Goal: Information Seeking & Learning: Find specific fact

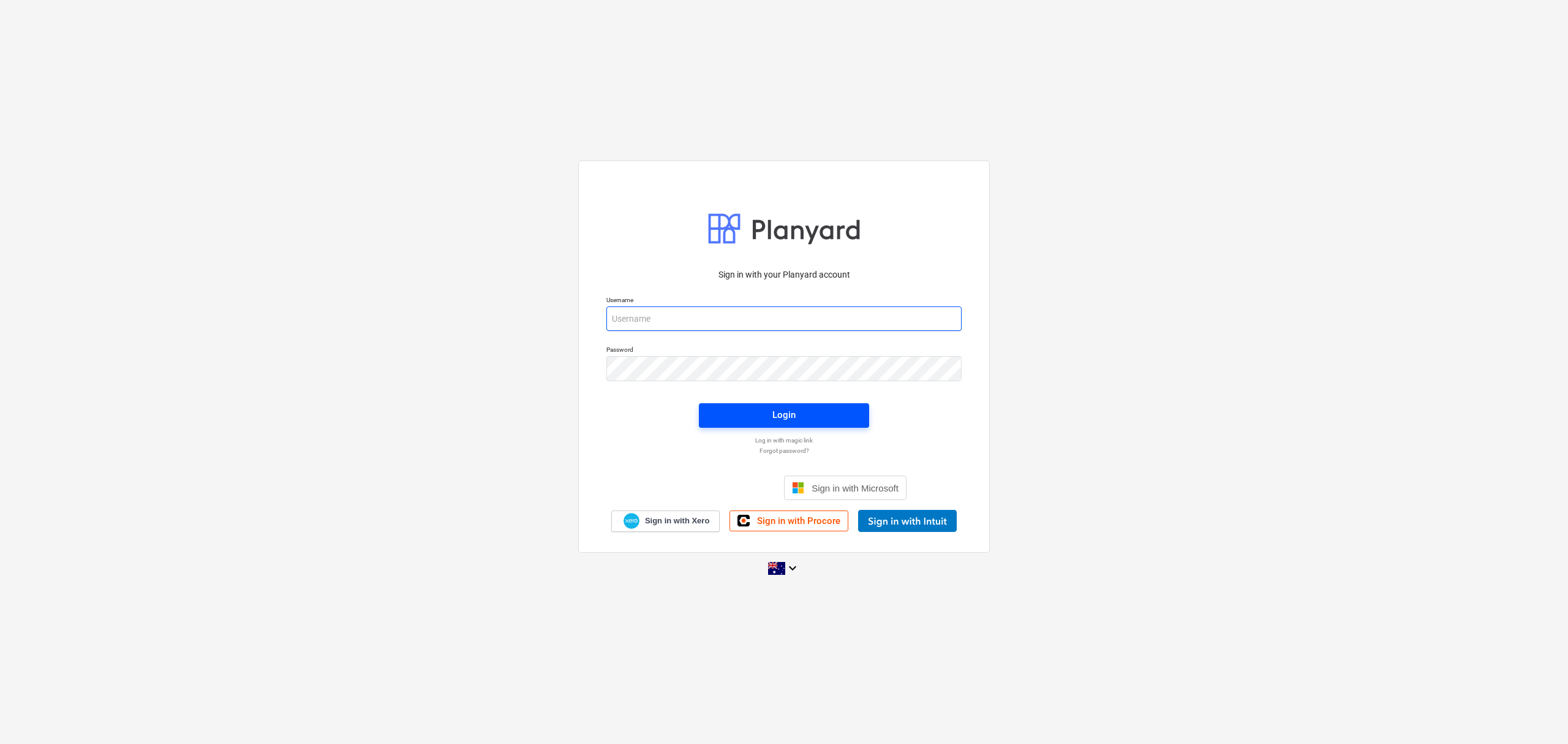
type input "[EMAIL_ADDRESS][DOMAIN_NAME]"
click at [761, 412] on span "Login" at bounding box center [783, 415] width 141 height 16
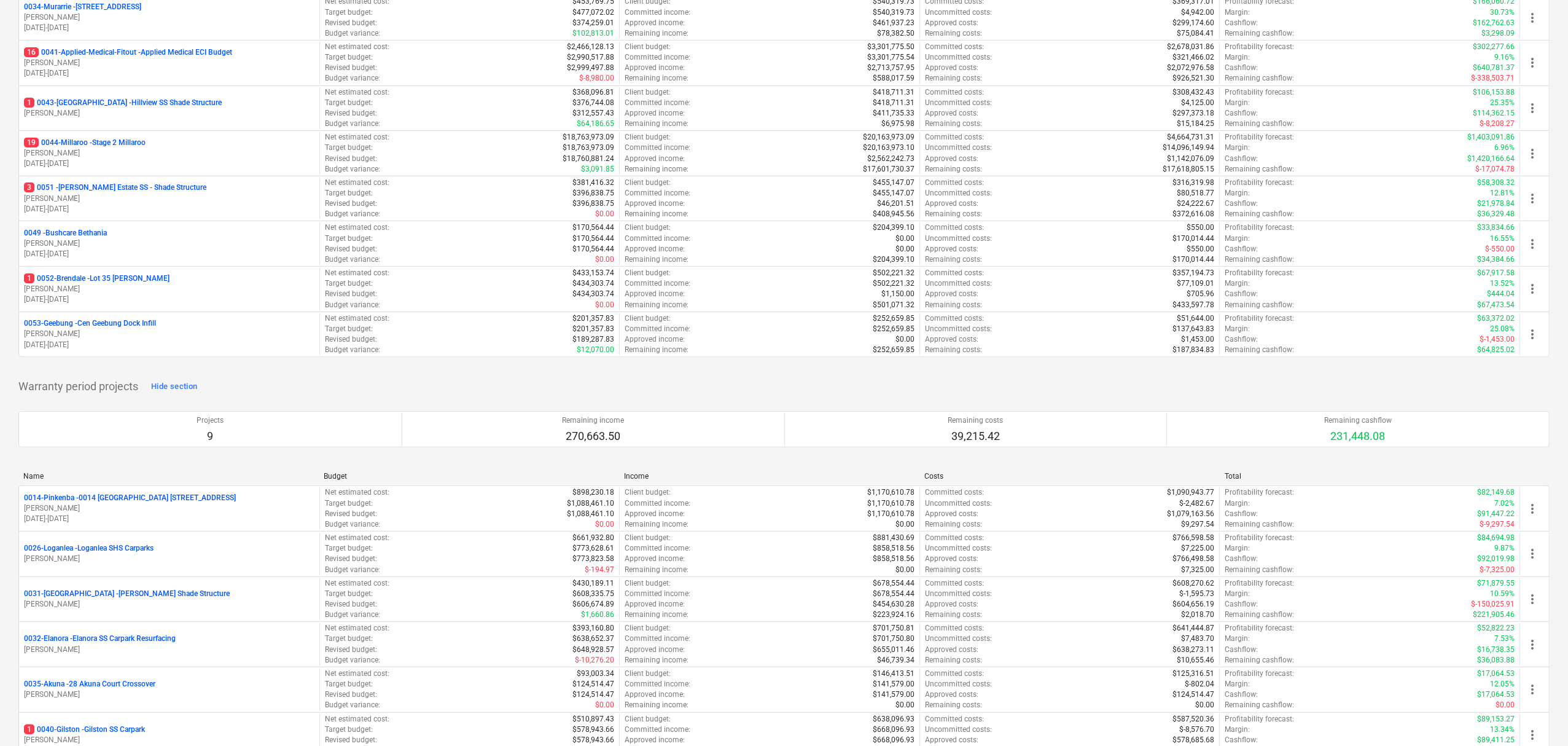
scroll to position [574, 0]
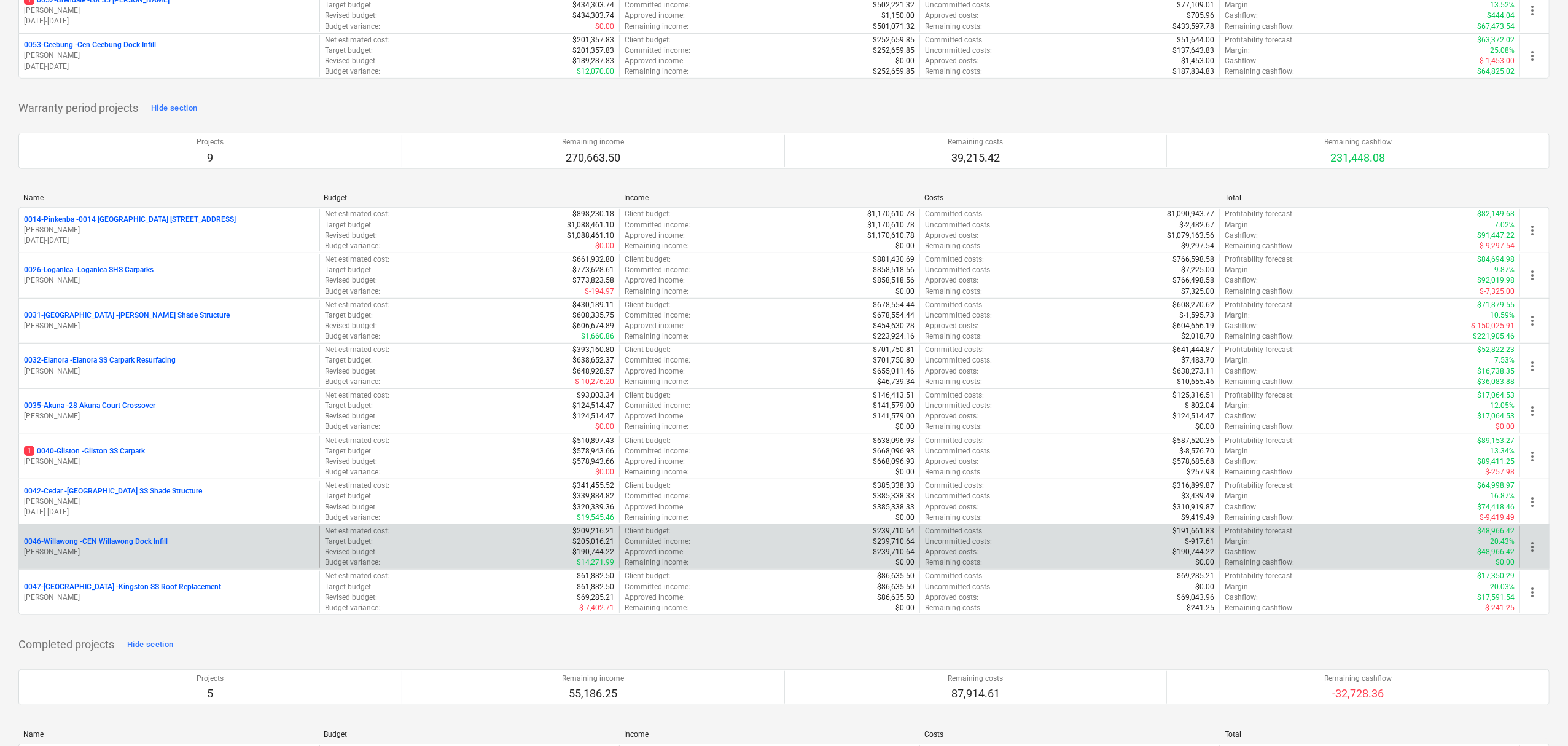
click at [87, 552] on p "[PERSON_NAME]" at bounding box center [169, 552] width 290 height 10
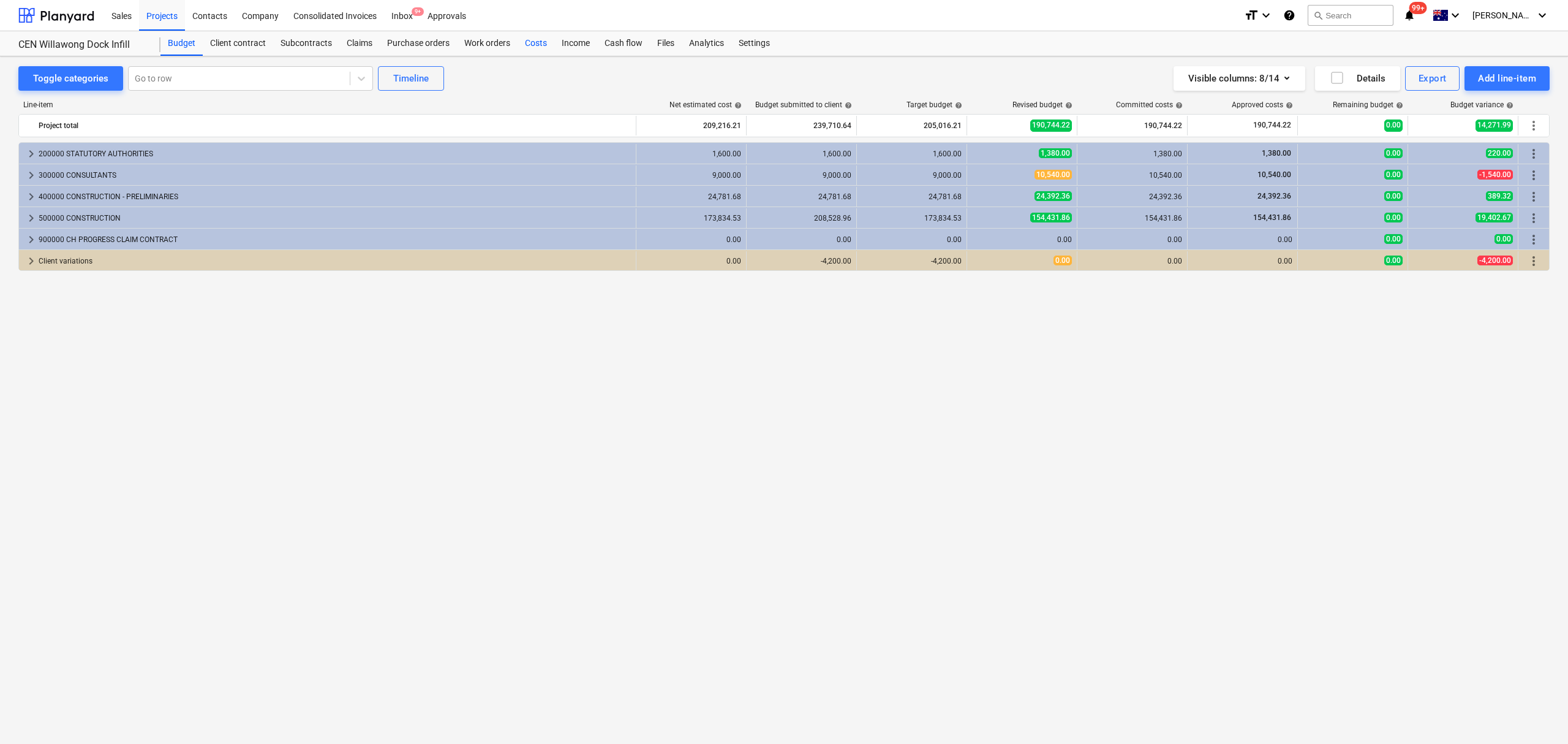
click at [535, 53] on div "Costs" at bounding box center [536, 43] width 37 height 25
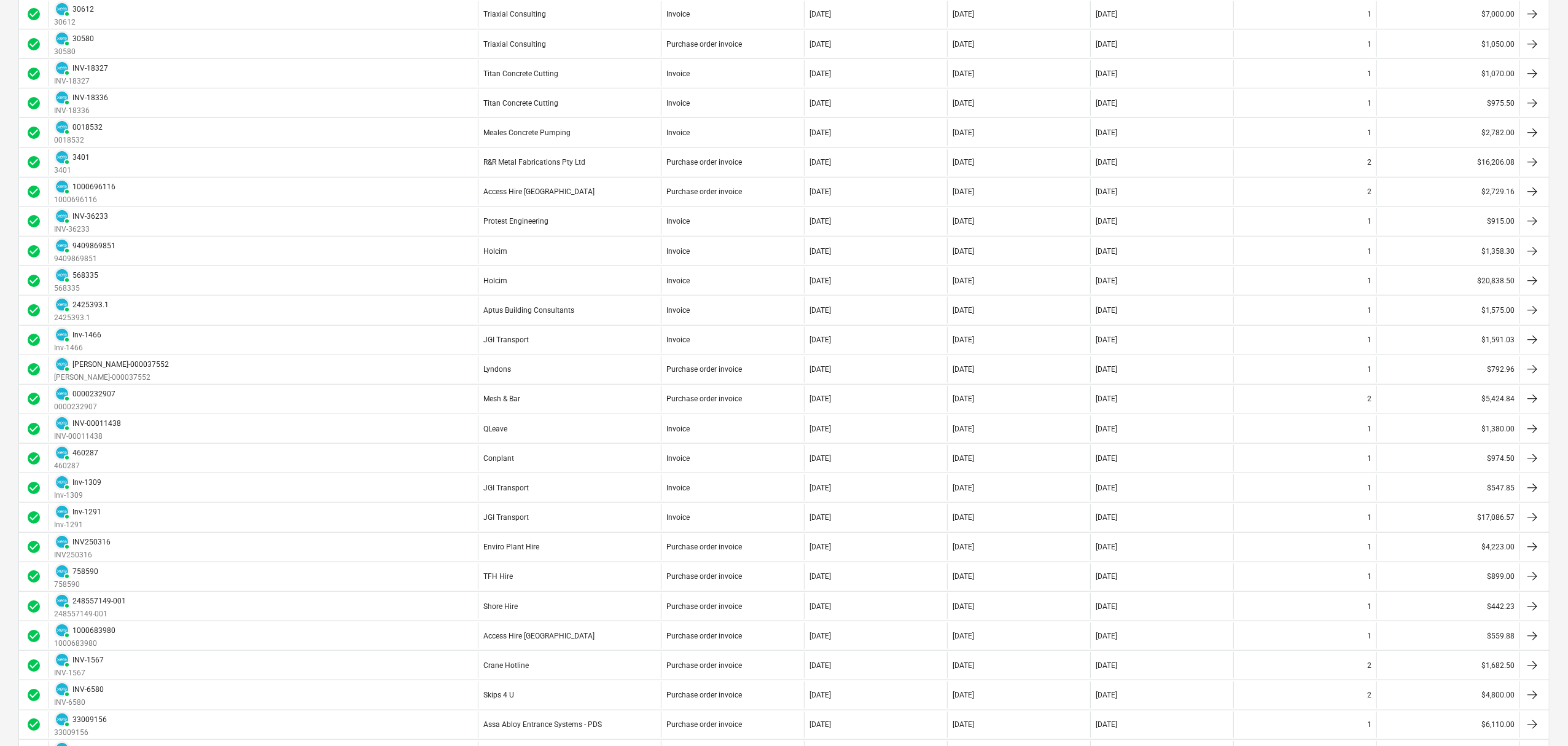
scroll to position [947, 0]
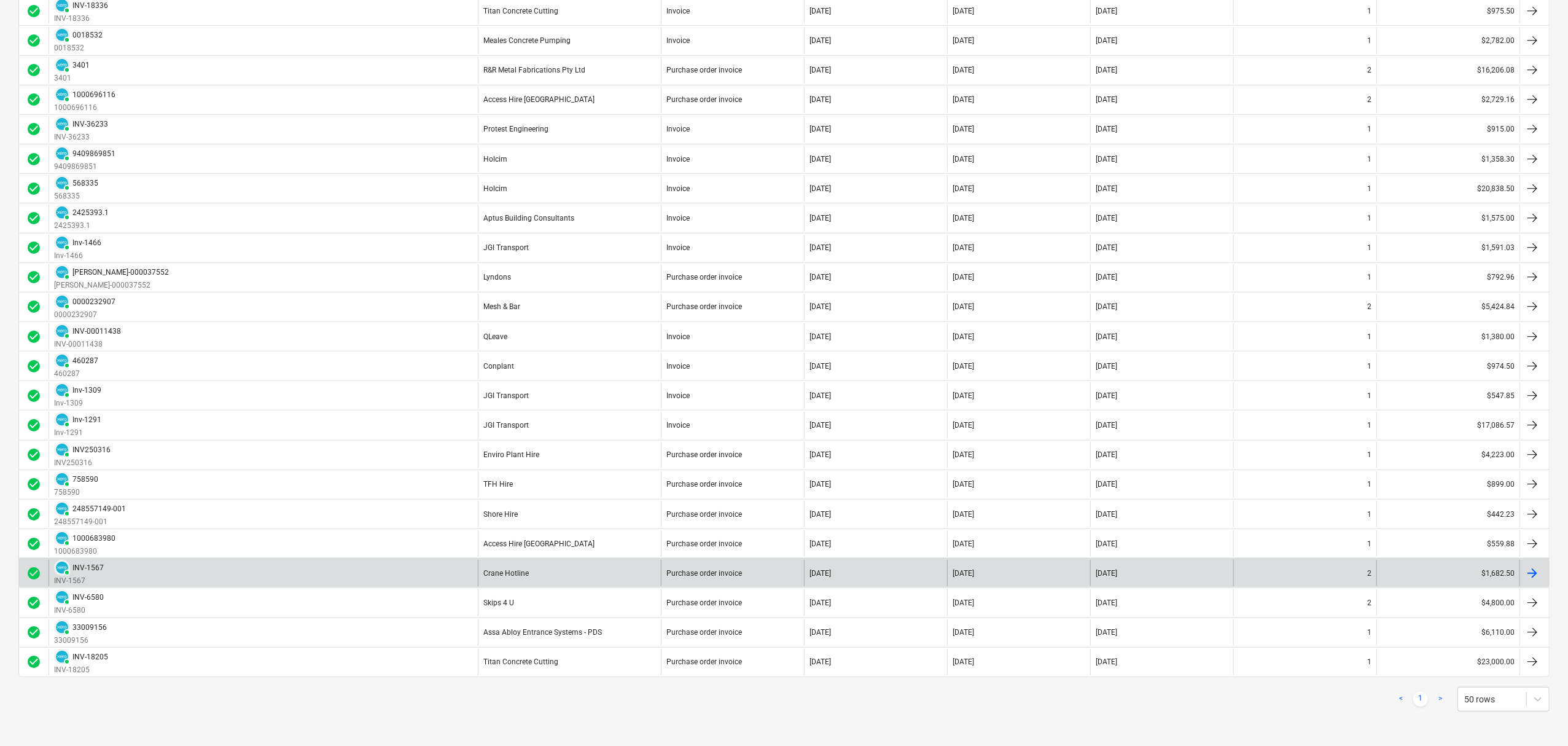
click at [573, 577] on div "Crane Hotline" at bounding box center [569, 573] width 183 height 26
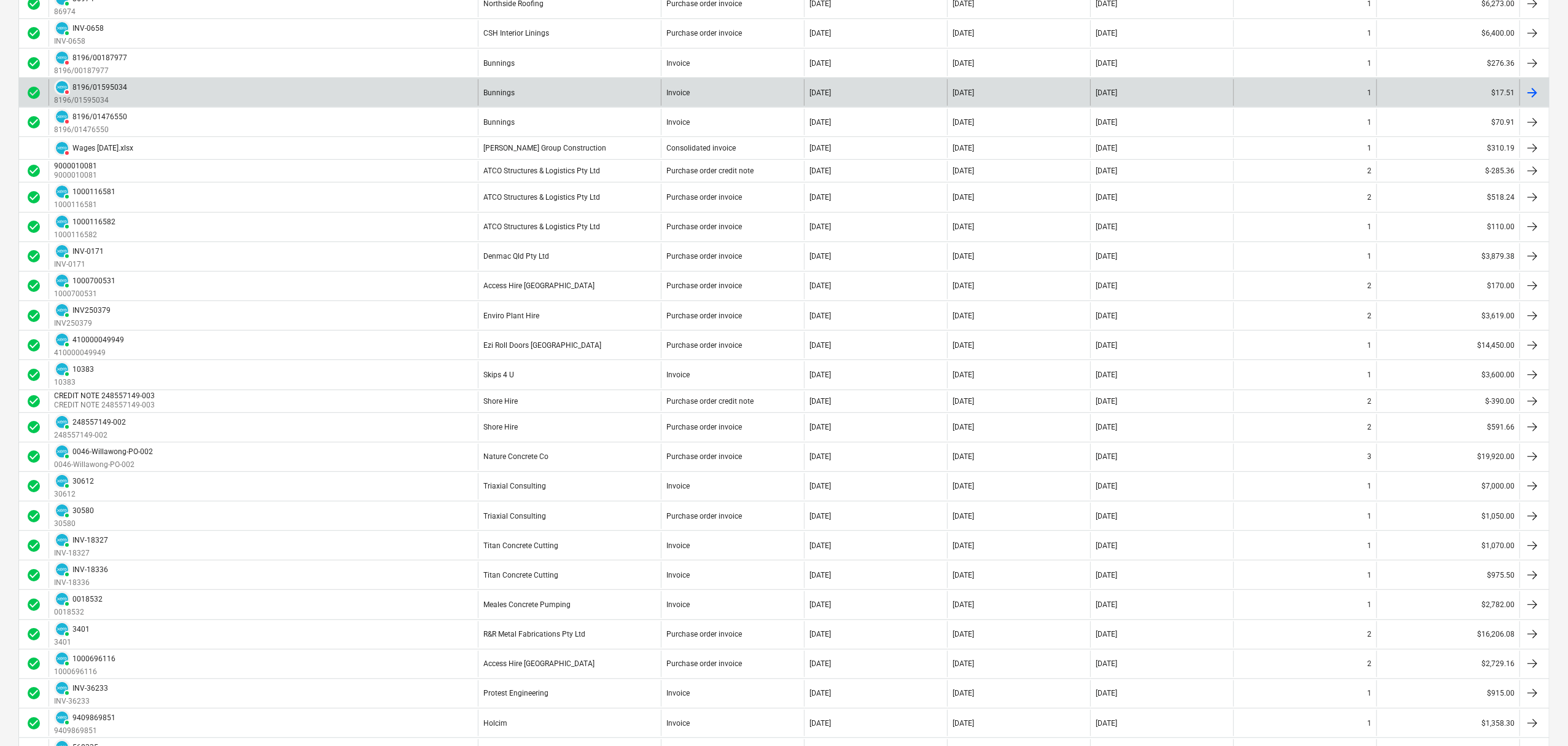
scroll to position [939, 0]
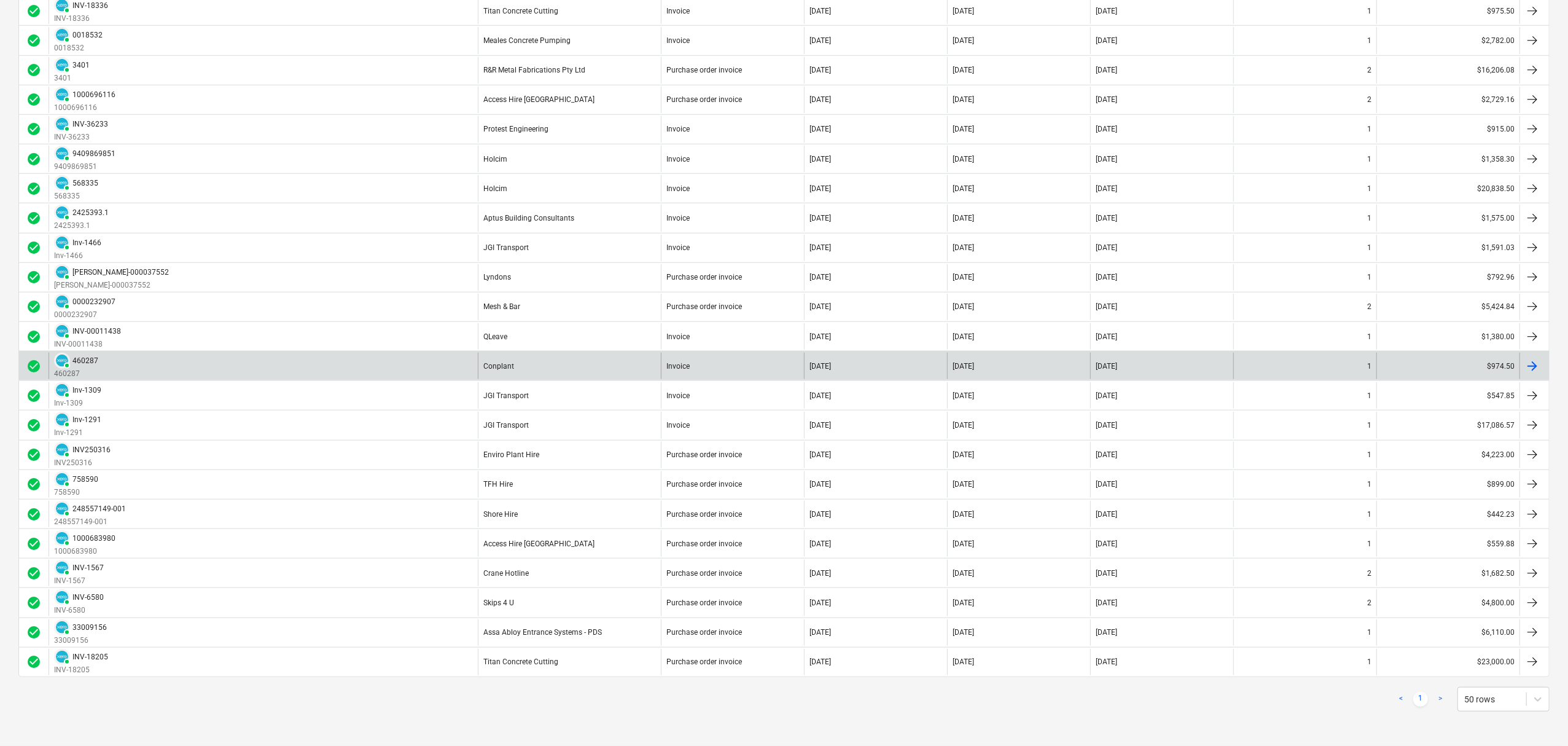
click at [691, 362] on div "Invoice" at bounding box center [733, 366] width 143 height 26
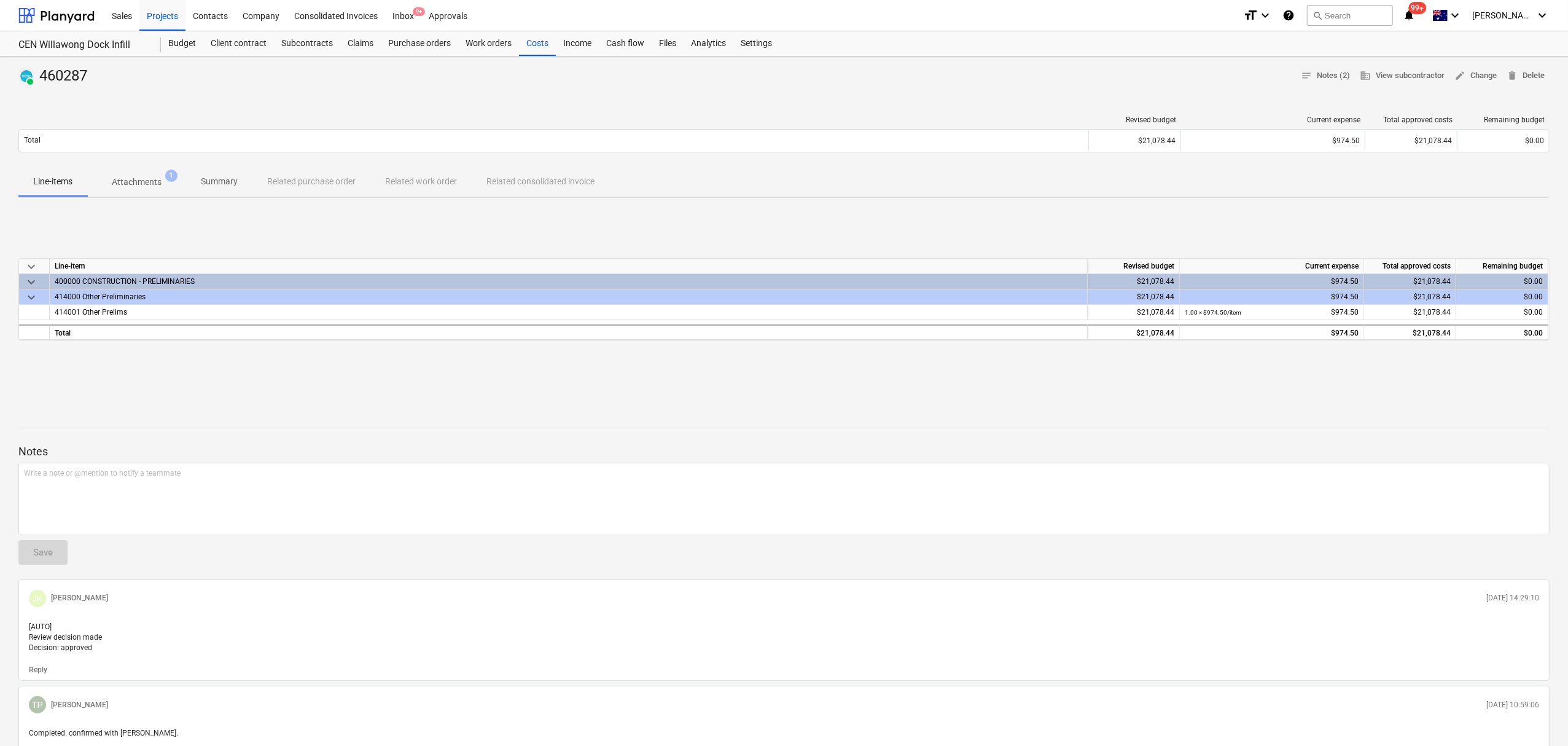
click at [133, 199] on div "PAID 460287 notes Notes (2) business View subcontractor edit Change delete Dele…" at bounding box center [784, 436] width 1568 height 760
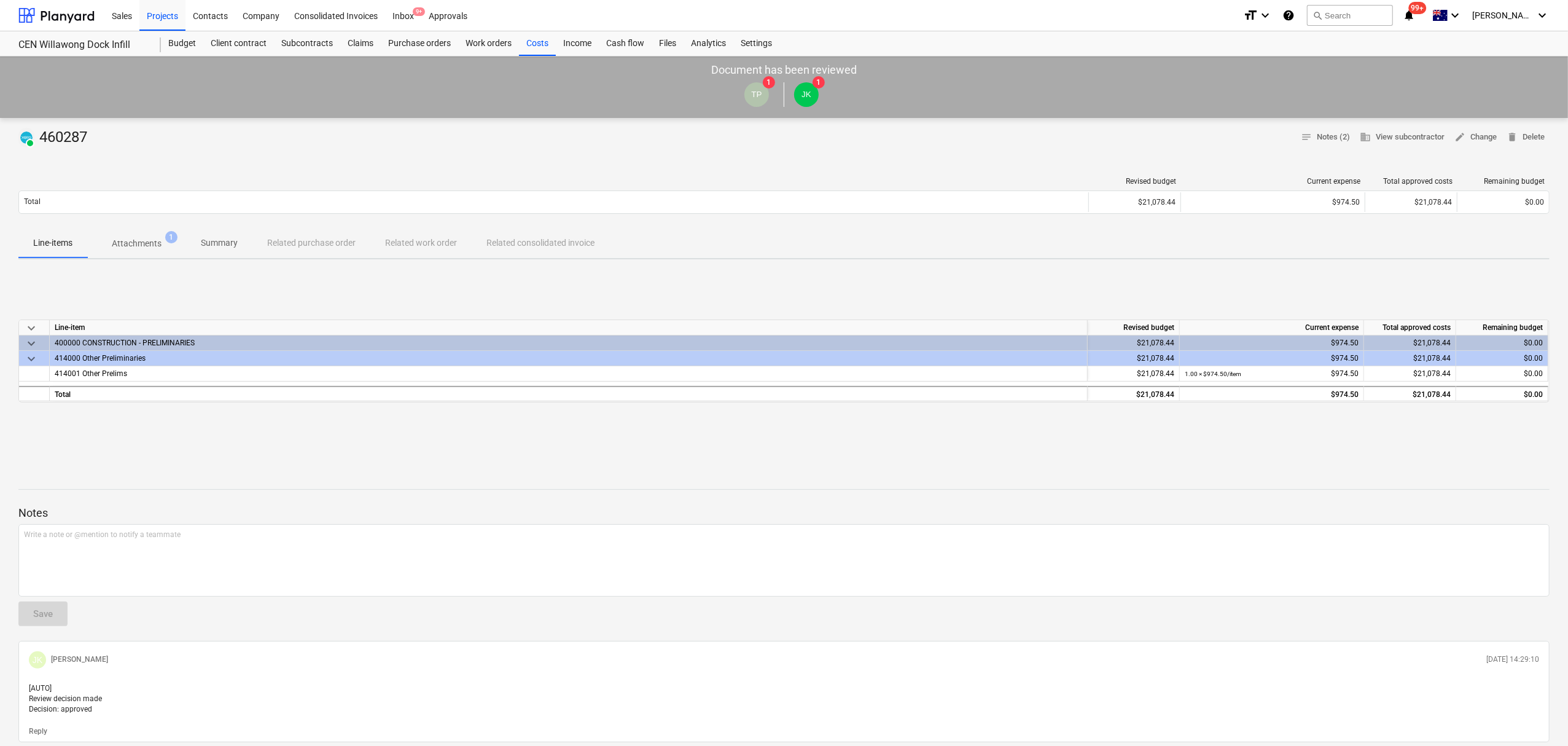
click at [145, 273] on div "keyboard_arrow_down Line-item Revised budget Current expense Total approved cos…" at bounding box center [783, 361] width 1531 height 185
click at [143, 288] on div "keyboard_arrow_down Line-item Revised budget Current expense Total approved cos…" at bounding box center [783, 361] width 1531 height 185
click at [143, 290] on div "keyboard_arrow_down Line-item Revised budget Current expense Total approved cos…" at bounding box center [783, 361] width 1531 height 185
click at [151, 227] on div "Revised budget Current expense Total approved costs Remaining budget Total $21,…" at bounding box center [783, 198] width 1531 height 62
click at [146, 229] on button "Attachments 1" at bounding box center [136, 243] width 99 height 30
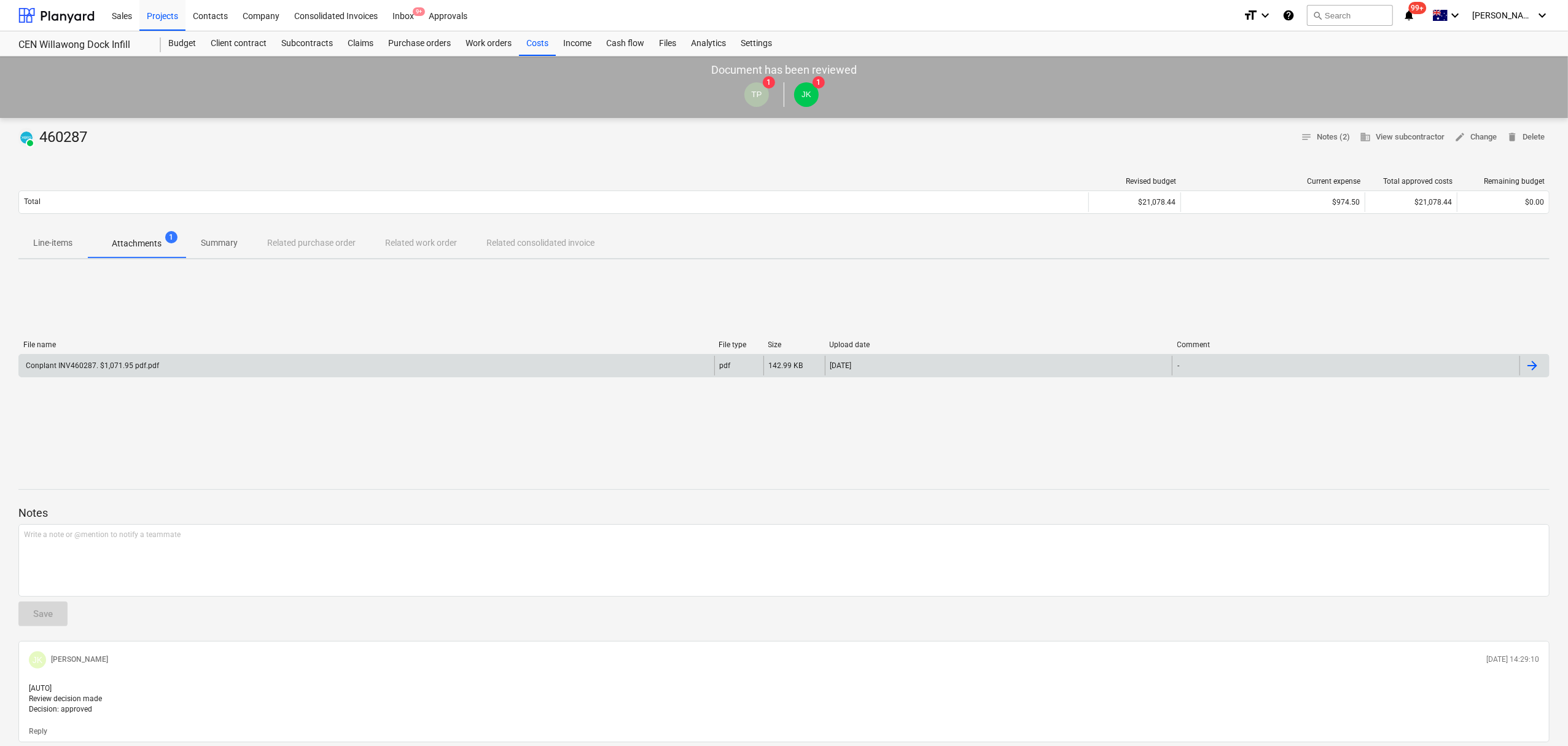
click at [177, 367] on div "Conplant INV460287. $1,071.95 pdf.pdf" at bounding box center [366, 365] width 695 height 20
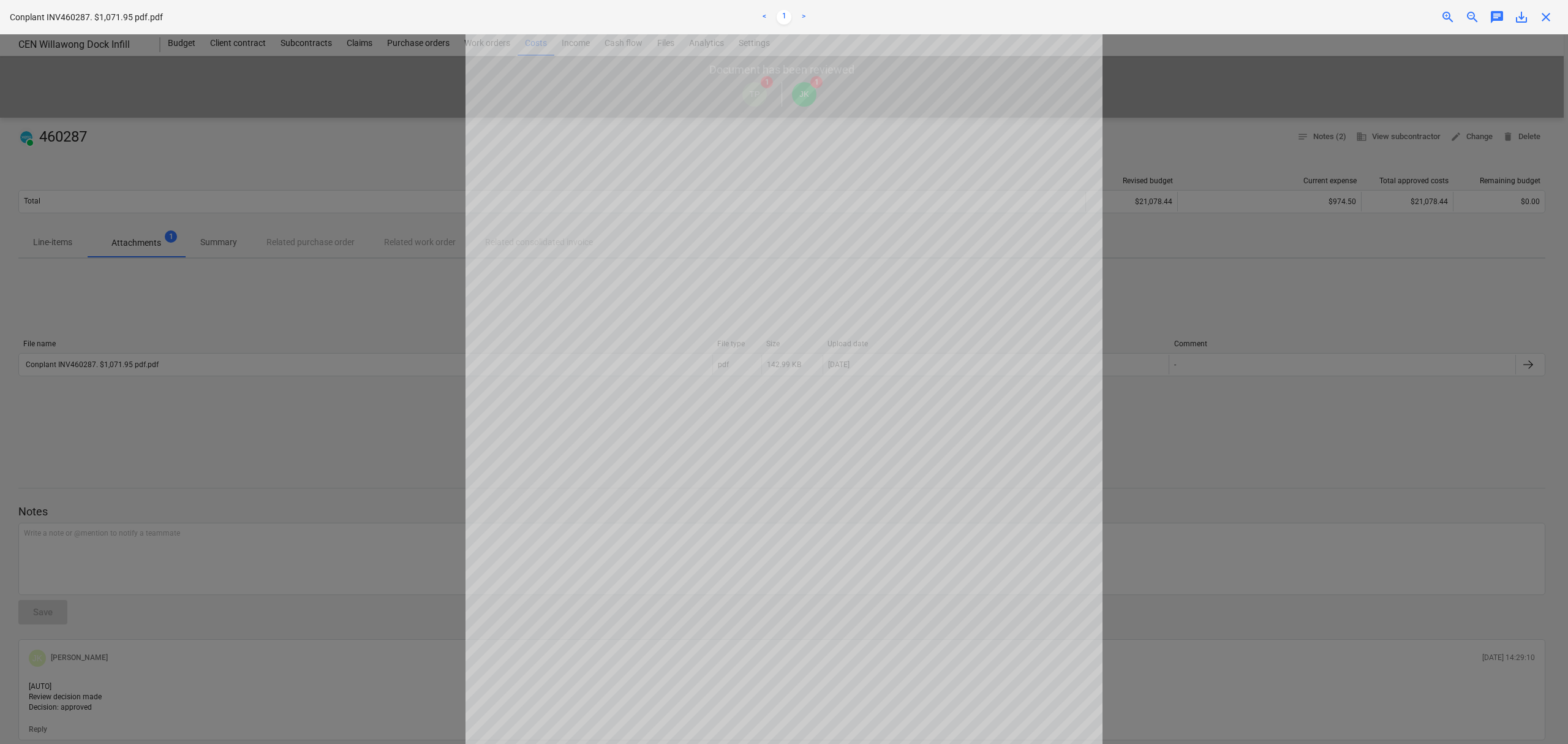
click at [1444, 13] on span "zoom_in" at bounding box center [1447, 17] width 14 height 14
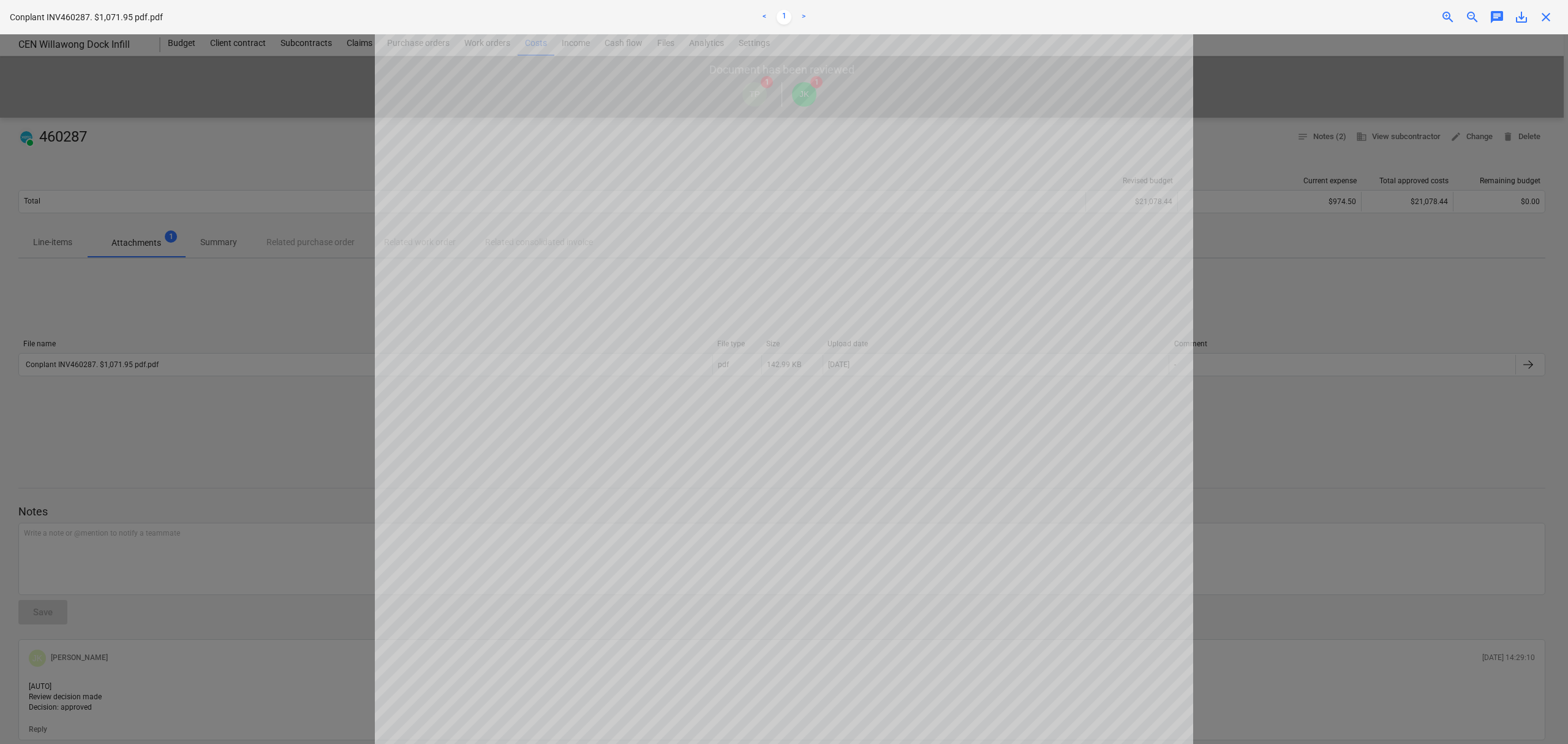
drag, startPoint x: 1436, startPoint y: 20, endPoint x: 1429, endPoint y: 27, distance: 9.9
click at [1436, 21] on div "zoom_in" at bounding box center [1448, 17] width 25 height 14
click at [1437, 21] on div "zoom_in" at bounding box center [1448, 17] width 25 height 14
click at [1442, 20] on span "zoom_in" at bounding box center [1447, 17] width 14 height 14
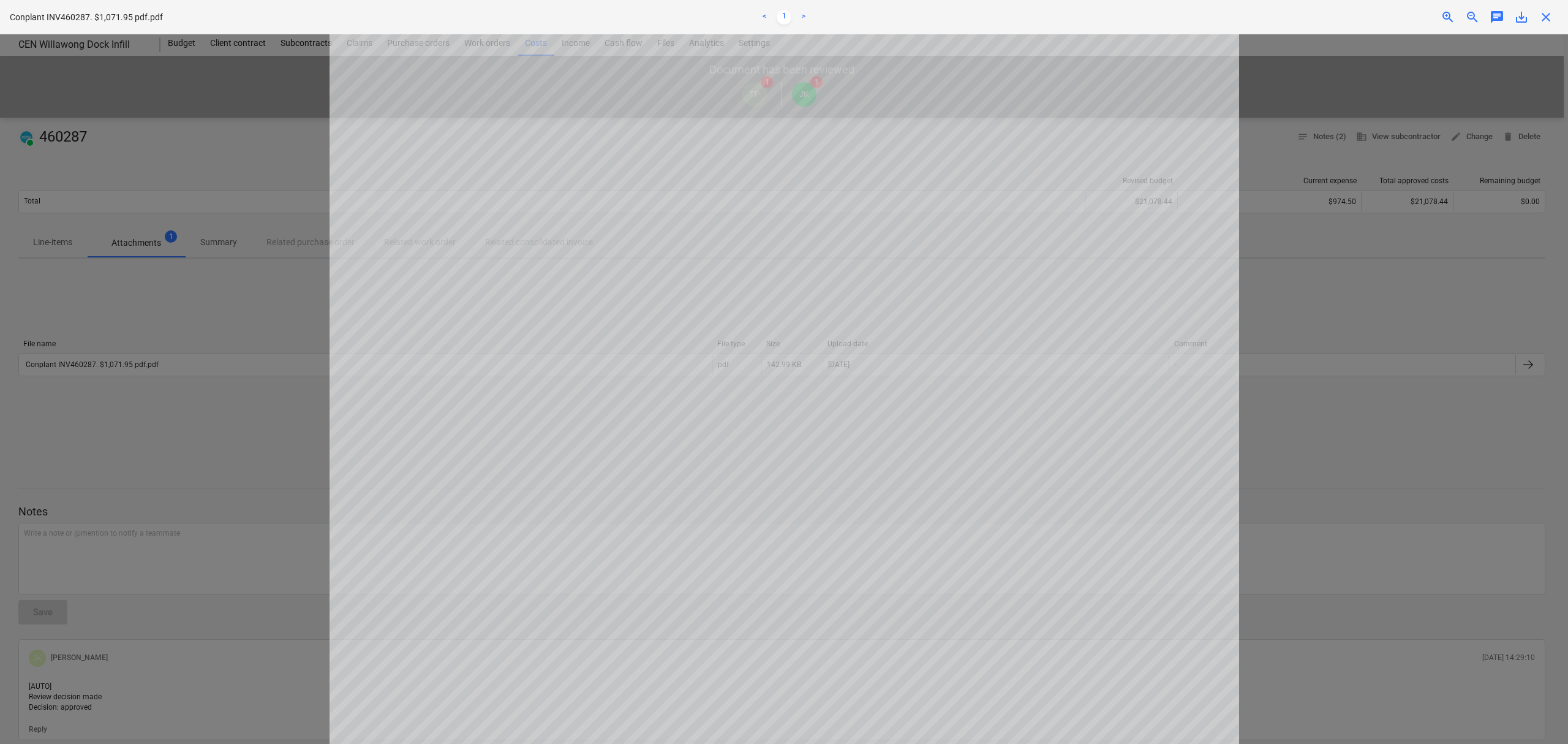
scroll to position [217, 0]
click at [1450, 22] on span "zoom_in" at bounding box center [1447, 17] width 14 height 14
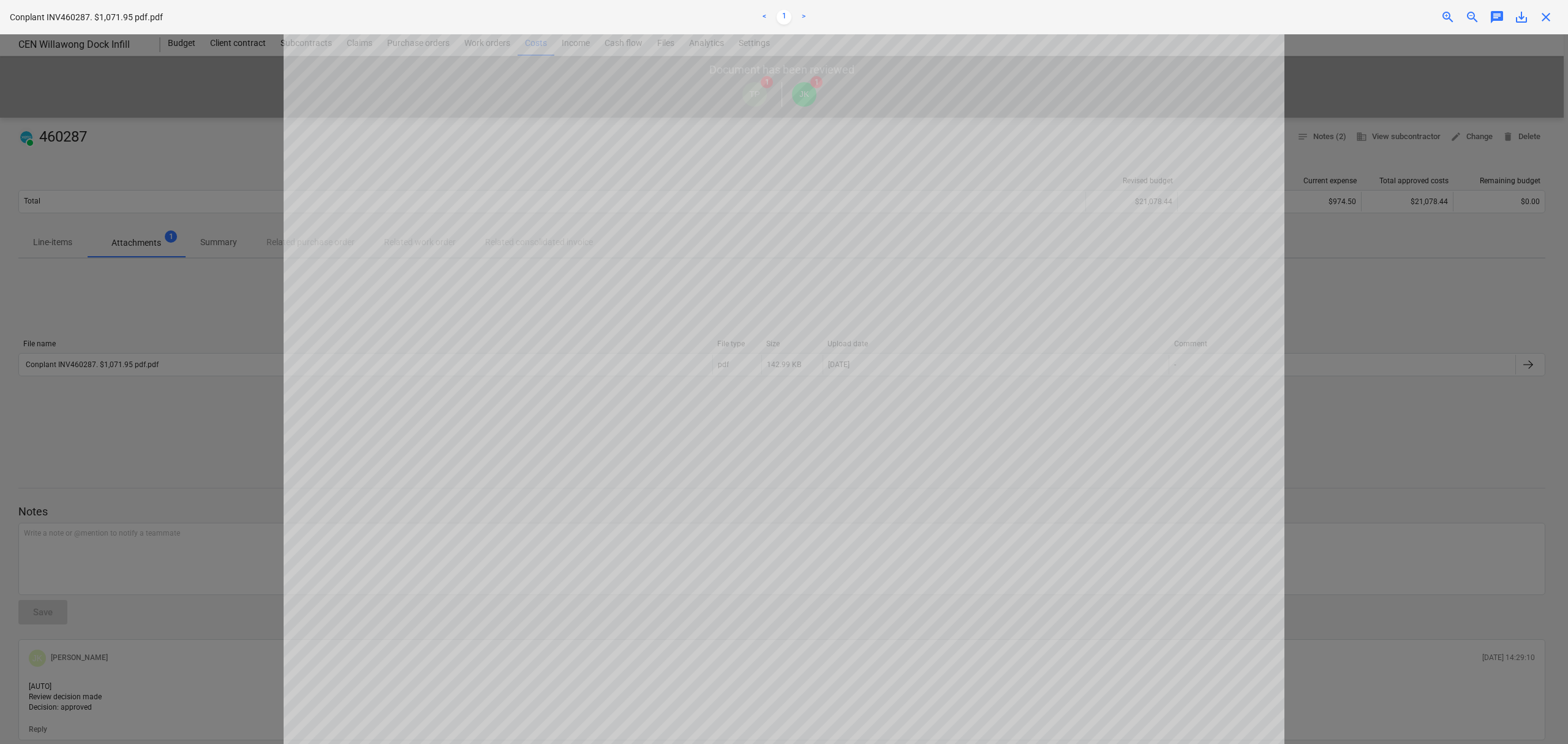
click at [1448, 21] on span "zoom_in" at bounding box center [1447, 17] width 14 height 14
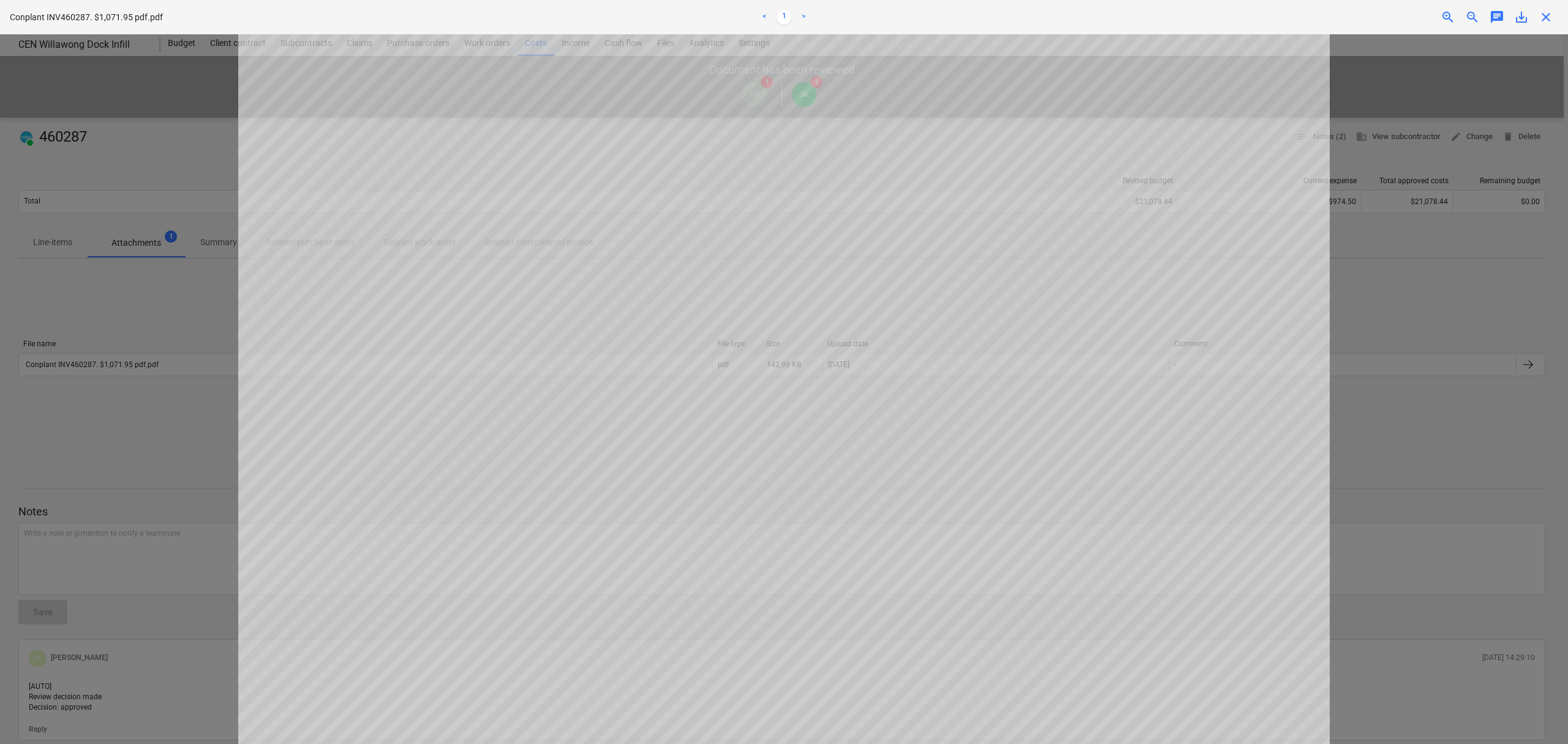
scroll to position [245, 0]
